Goal: Check status

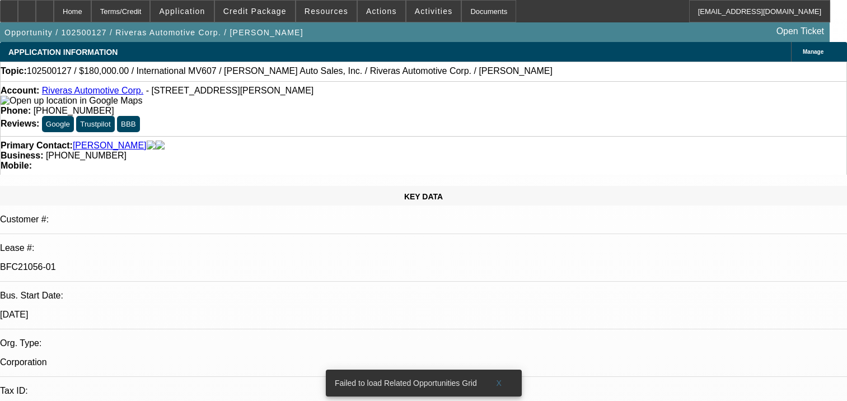
select select "0"
select select "6"
select select "0"
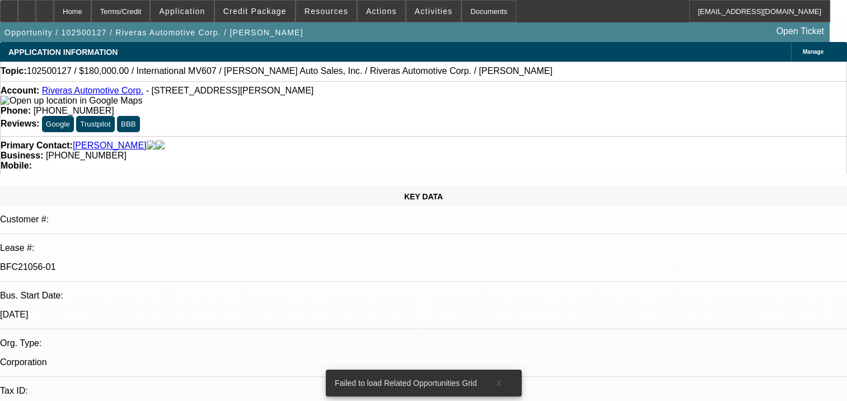
select select "0"
select select "2"
select select "0"
select select "6"
select select "0"
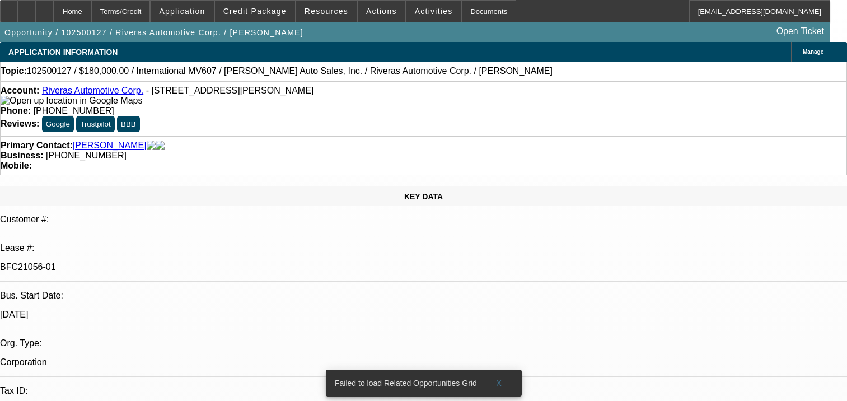
select select "0"
select select "6"
